Goal: Information Seeking & Learning: Learn about a topic

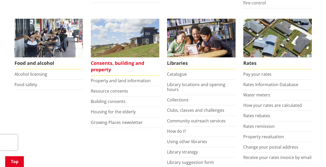
scroll to position [207, 0]
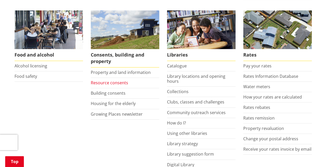
click at [114, 82] on link "Resource consents" at bounding box center [109, 83] width 37 height 6
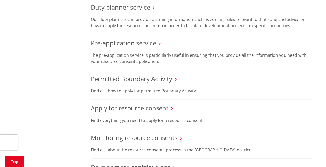
scroll to position [285, 0]
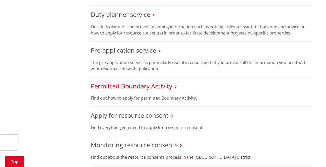
click at [131, 85] on link "Permitted Boundary Activity" at bounding box center [131, 86] width 81 height 9
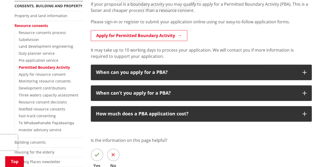
scroll to position [129, 0]
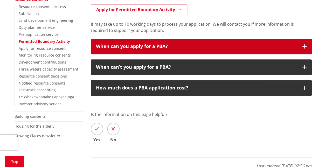
click at [304, 46] on icon "button" at bounding box center [304, 46] width 4 height 4
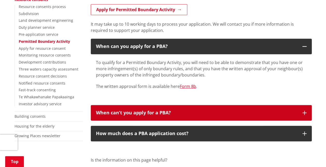
click at [305, 112] on icon "button" at bounding box center [304, 113] width 4 height 4
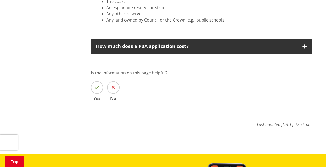
scroll to position [337, 0]
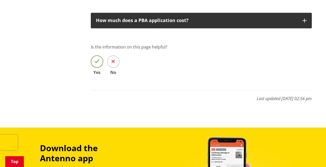
click at [99, 66] on span at bounding box center [97, 61] width 12 height 12
click at [0, 0] on input "Yes" at bounding box center [0, 0] width 0 height 0
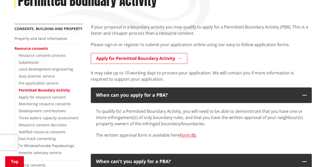
scroll to position [52, 0]
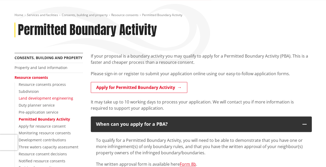
click at [37, 98] on link "Land development engineering" at bounding box center [46, 98] width 54 height 5
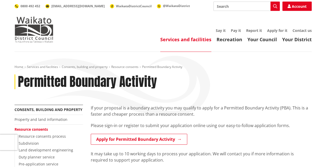
scroll to position [52, 0]
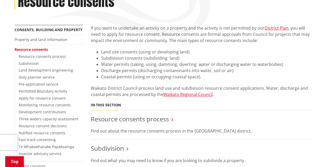
scroll to position [78, 0]
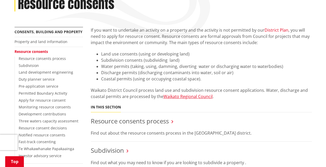
click at [269, 30] on link "District Plan" at bounding box center [276, 30] width 24 height 6
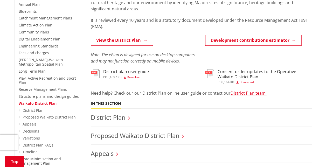
scroll to position [155, 0]
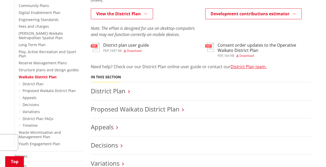
click at [128, 91] on icon at bounding box center [129, 91] width 2 height 5
click at [120, 90] on link "District Plan" at bounding box center [108, 90] width 35 height 9
click at [127, 90] on h3 "District Plan" at bounding box center [201, 91] width 221 height 8
click at [120, 91] on link "District Plan" at bounding box center [108, 90] width 35 height 9
